Goal: Find specific page/section: Find specific page/section

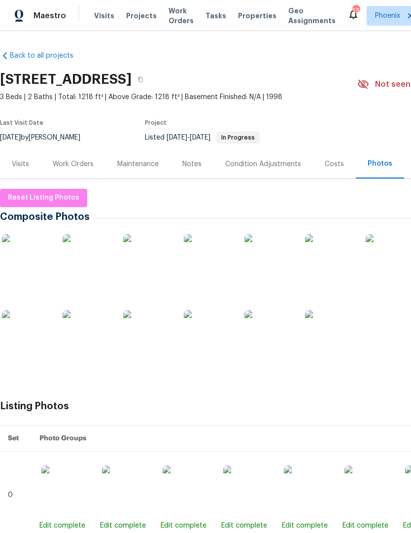
click at [196, 161] on div "Notes" at bounding box center [191, 164] width 19 height 10
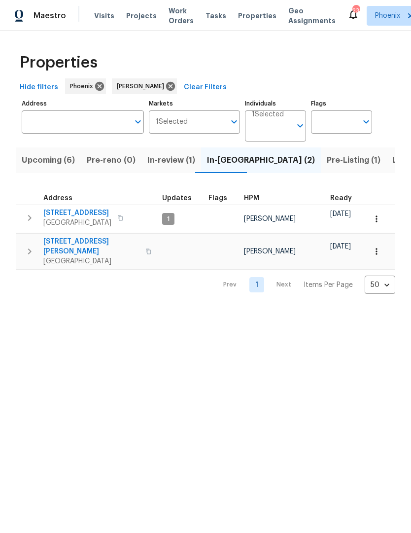
click at [327, 157] on span "Pre-Listing (1)" at bounding box center [354, 160] width 54 height 14
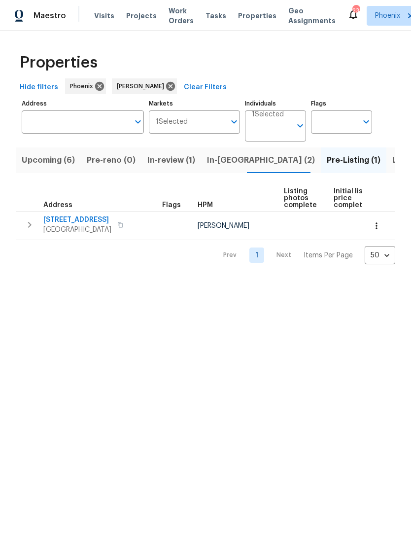
click at [81, 217] on span "1295 E Leaf Rd" at bounding box center [77, 220] width 68 height 10
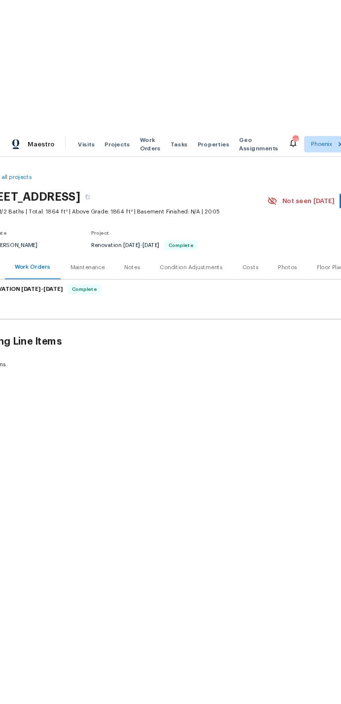
scroll to position [0, 76]
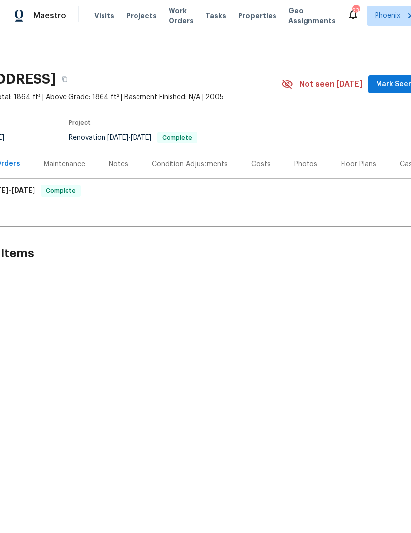
click at [301, 164] on div "Photos" at bounding box center [305, 164] width 23 height 10
